Goal: Task Accomplishment & Management: Complete application form

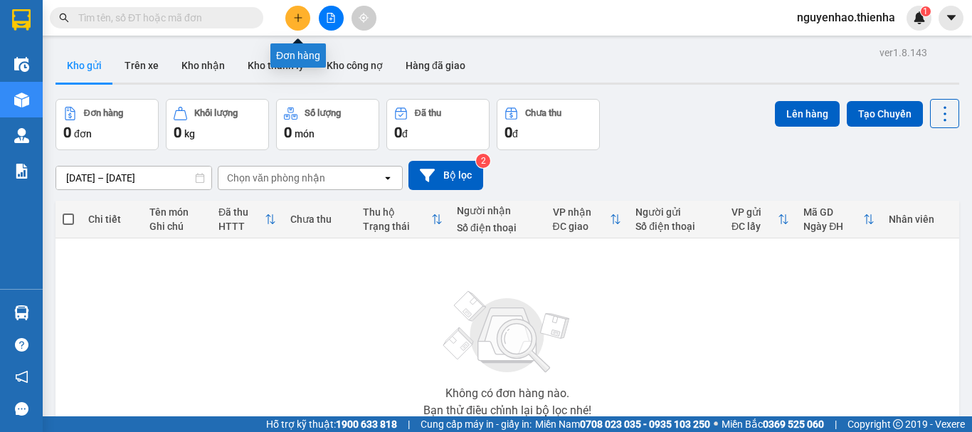
click at [305, 16] on button at bounding box center [297, 18] width 25 height 25
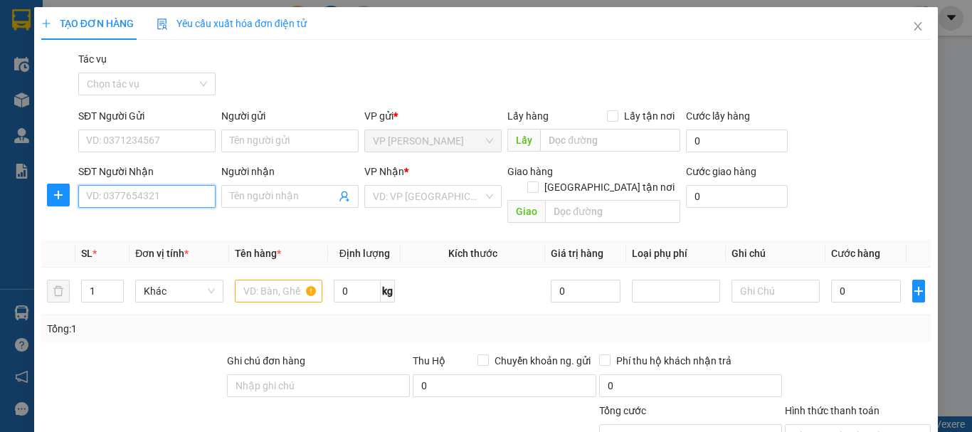
click at [149, 198] on input "SĐT Người Nhận" at bounding box center [146, 196] width 137 height 23
type input "0968259666"
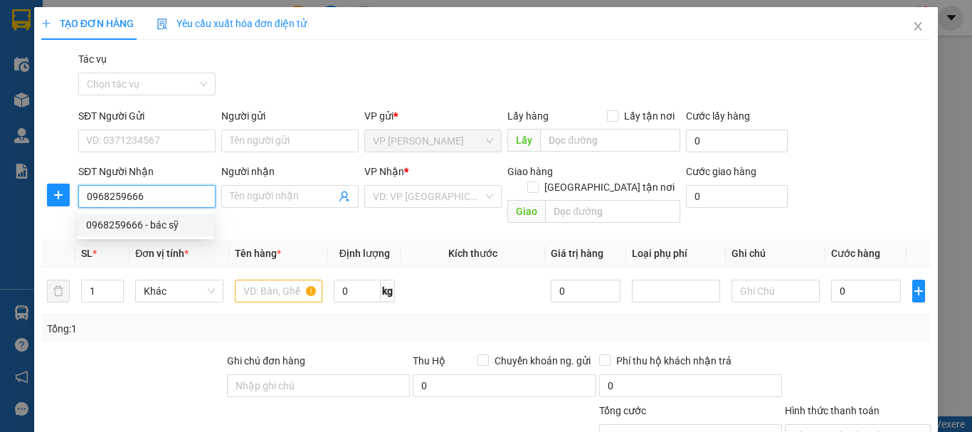
click at [179, 225] on div "0968259666 - bác sỹ" at bounding box center [145, 225] width 119 height 16
type input "bác sỹ"
checkbox input "true"
type input "141 hà huy tập"
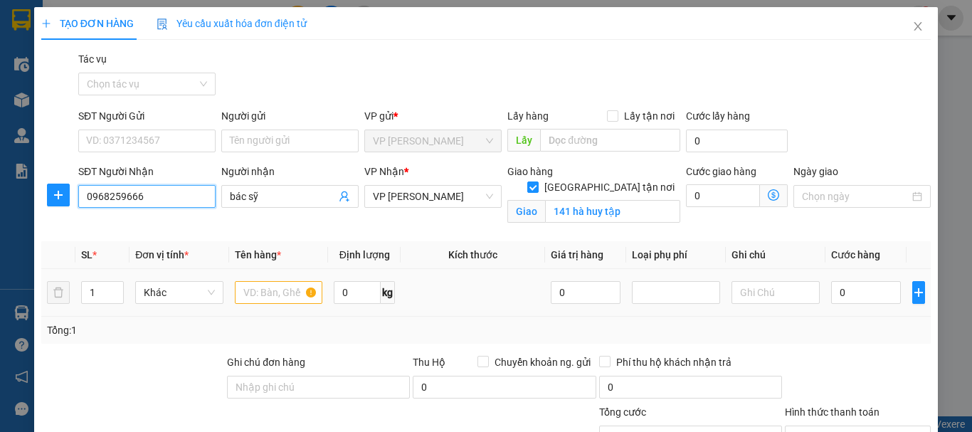
type input "0968259666"
click at [260, 291] on input "text" at bounding box center [279, 292] width 88 height 23
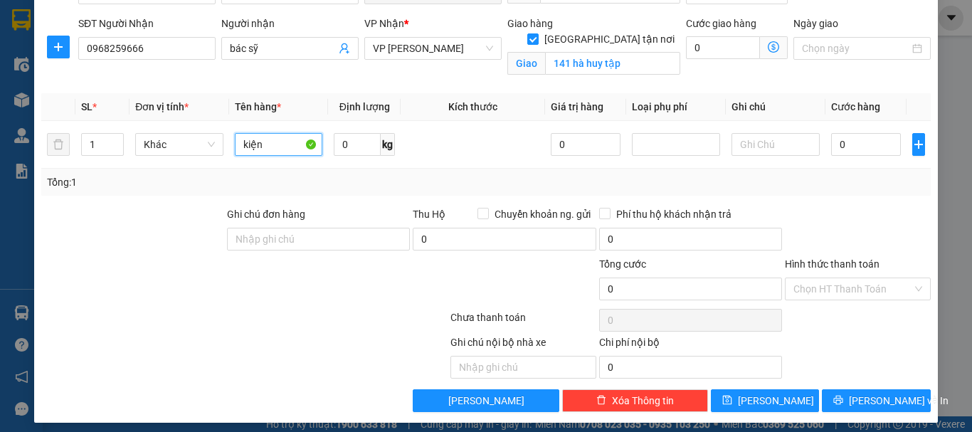
scroll to position [156, 0]
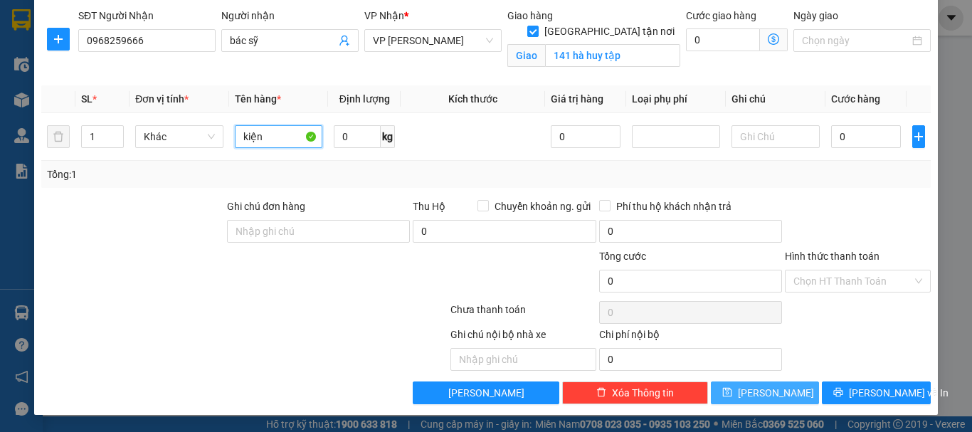
type input "kiện"
click at [752, 396] on button "[PERSON_NAME]" at bounding box center [765, 392] width 109 height 23
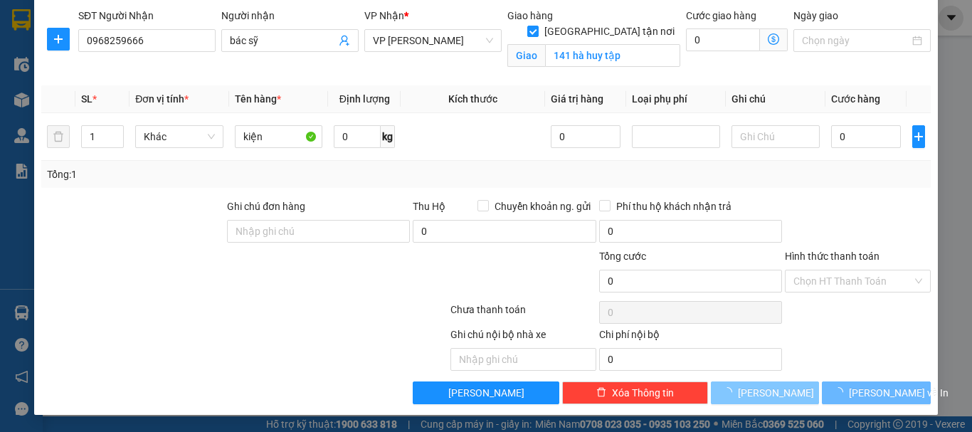
checkbox input "false"
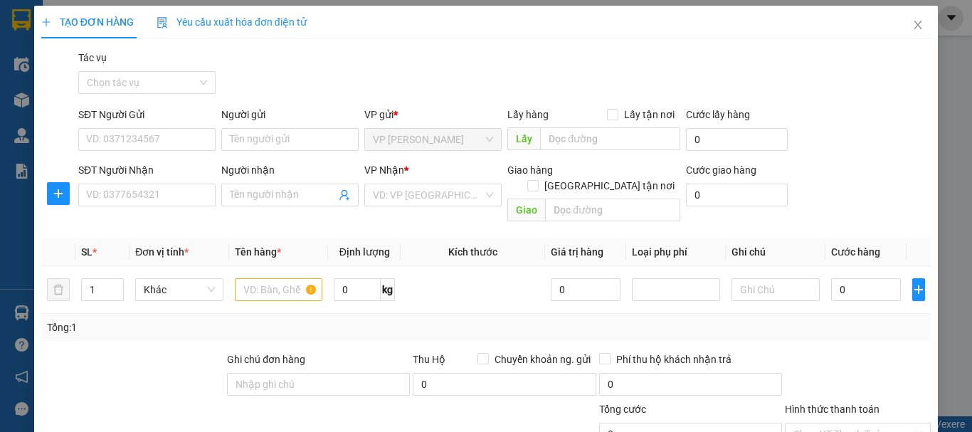
scroll to position [0, 0]
